Goal: Task Accomplishment & Management: Use online tool/utility

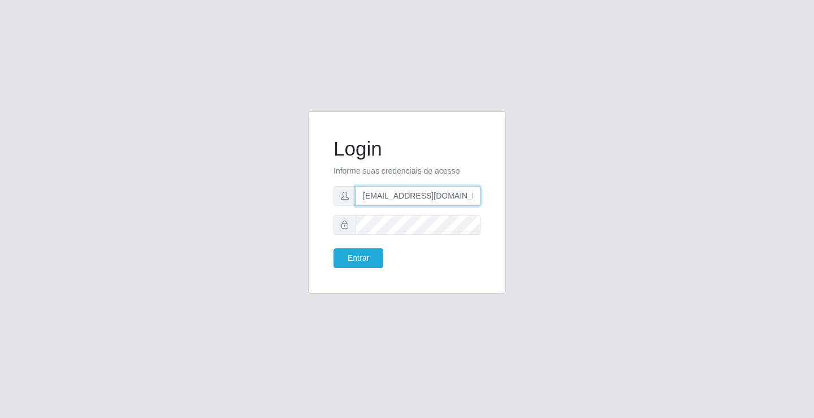
click at [477, 196] on input "[EMAIL_ADDRESS][DOMAIN_NAME]" at bounding box center [418, 196] width 125 height 20
type input "r"
type input "[EMAIL_ADDRESS][DOMAIN_NAME]"
click at [334, 248] on button "Entrar" at bounding box center [359, 258] width 50 height 20
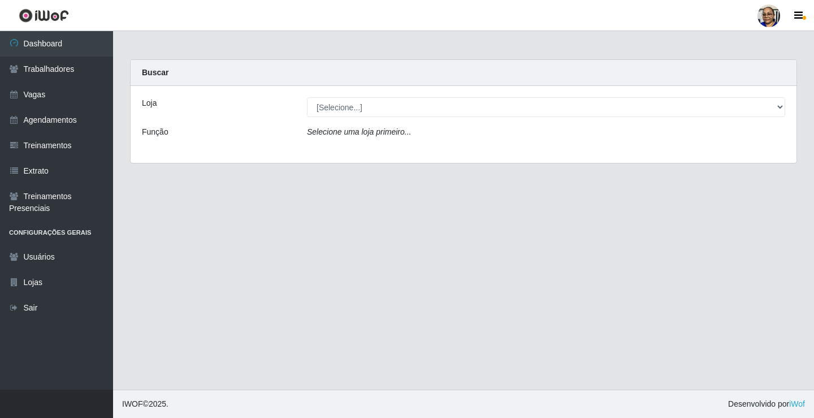
click at [734, 180] on main "Carregando... Buscar Loja [Selecione...] Mercadinho São Francisco Função Seleci…" at bounding box center [463, 210] width 701 height 359
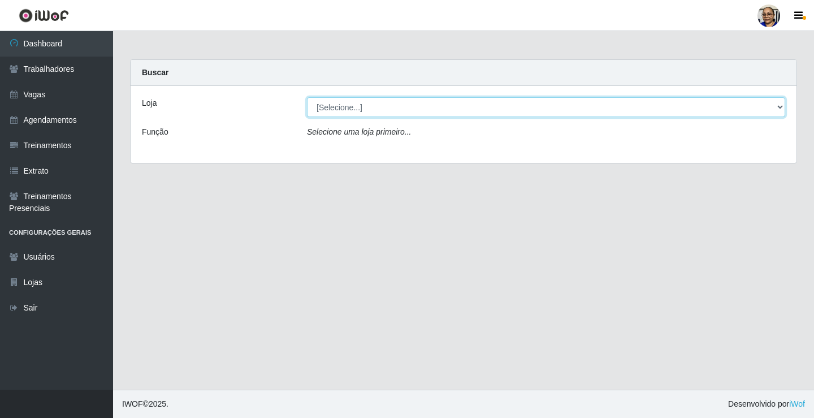
click at [779, 107] on select "[Selecione...] Mercadinho [GEOGRAPHIC_DATA]" at bounding box center [546, 107] width 478 height 20
select select "345"
click at [307, 97] on select "[Selecione...] Mercadinho [GEOGRAPHIC_DATA]" at bounding box center [546, 107] width 478 height 20
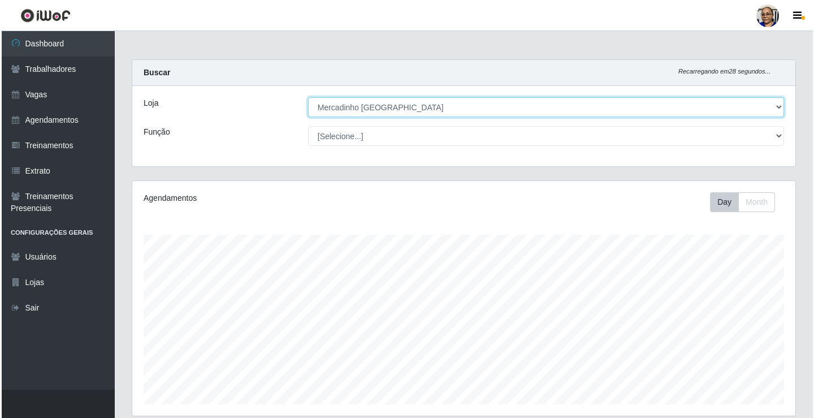
scroll to position [283, 0]
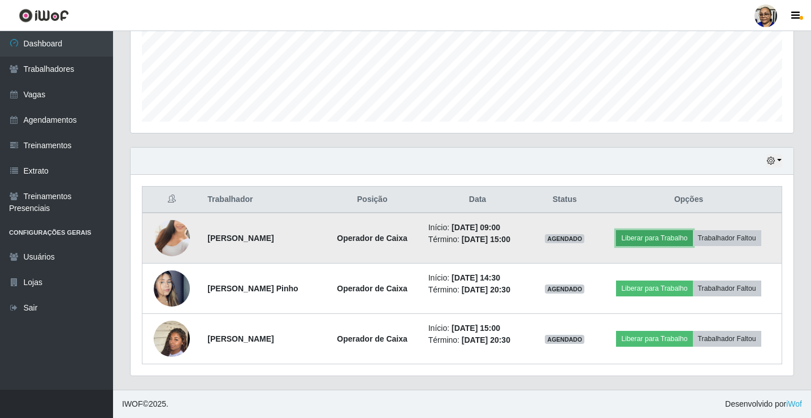
click at [659, 238] on button "Liberar para Trabalho" at bounding box center [654, 238] width 76 height 16
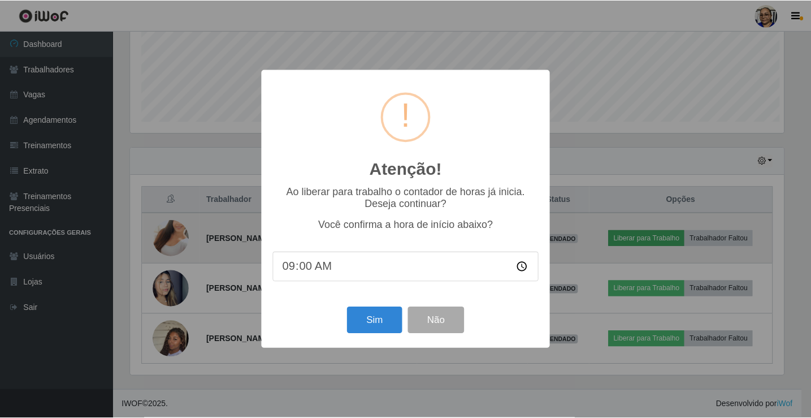
scroll to position [235, 657]
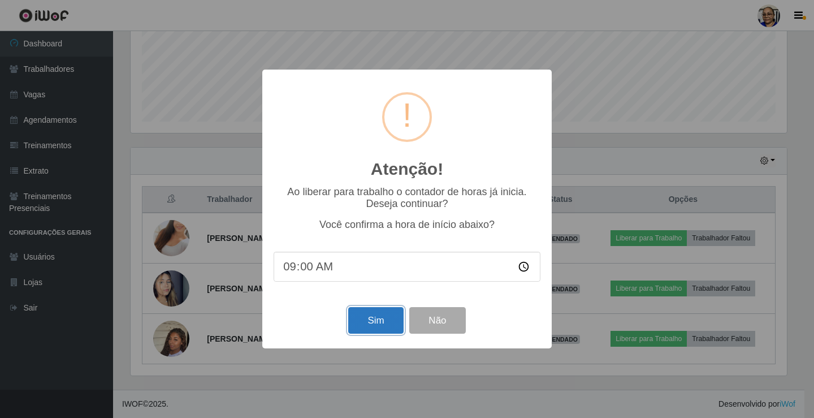
click at [378, 326] on button "Sim" at bounding box center [375, 320] width 55 height 27
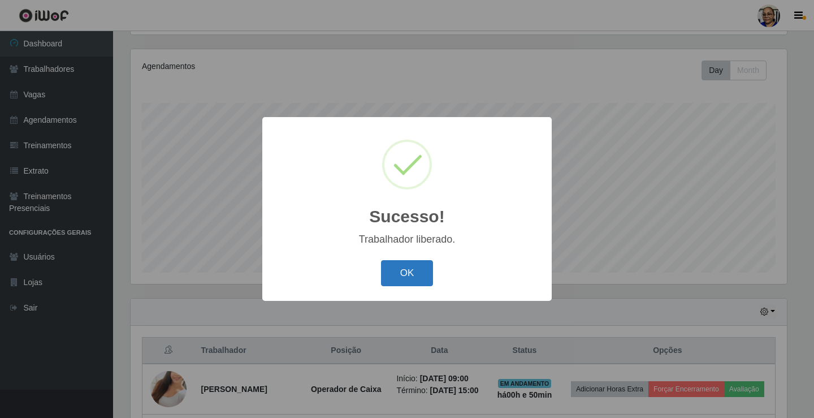
click at [406, 275] on button "OK" at bounding box center [407, 273] width 53 height 27
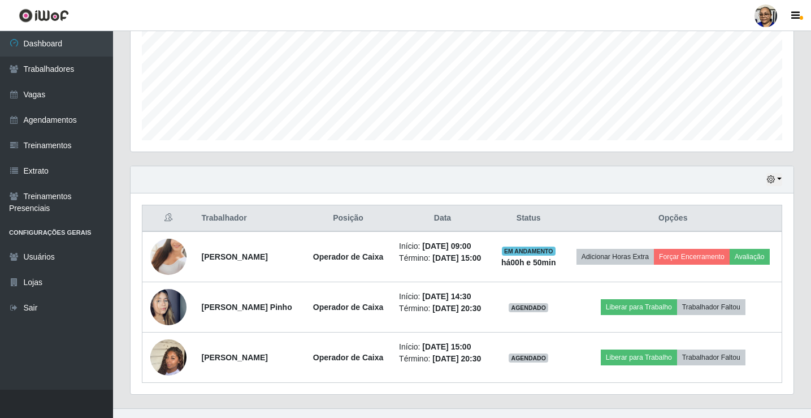
scroll to position [308, 0]
